Goal: Go to known website: Go to known website

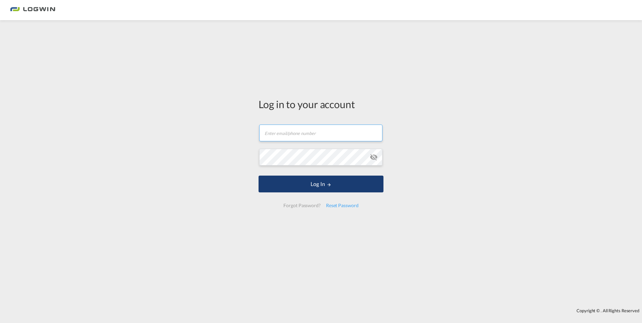
type input "[PERSON_NAME][EMAIL_ADDRESS][DOMAIN_NAME]"
click at [318, 187] on button "Log In" at bounding box center [321, 184] width 125 height 17
